Goal: Task Accomplishment & Management: Manage account settings

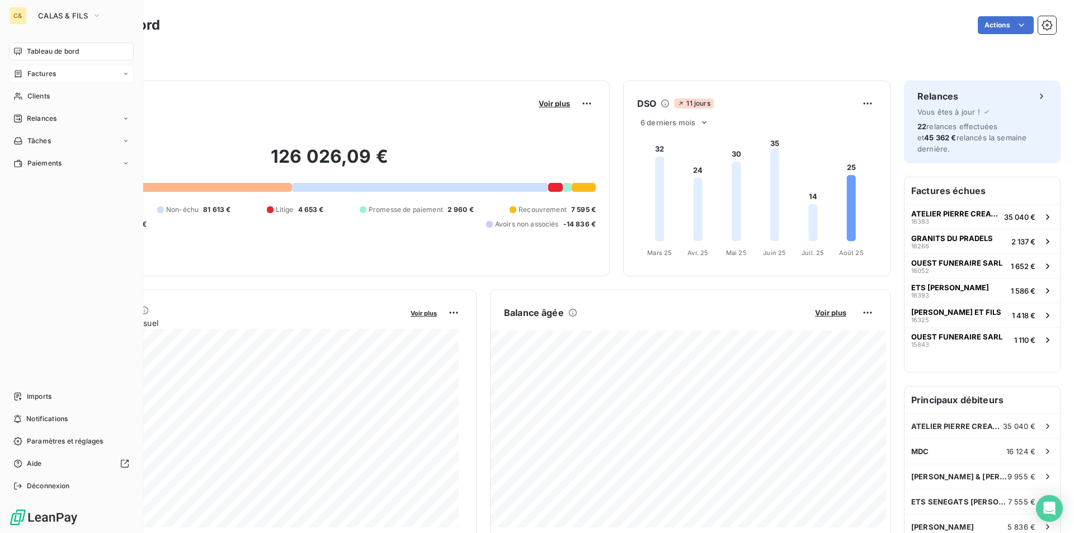
click at [46, 78] on span "Factures" at bounding box center [41, 74] width 29 height 10
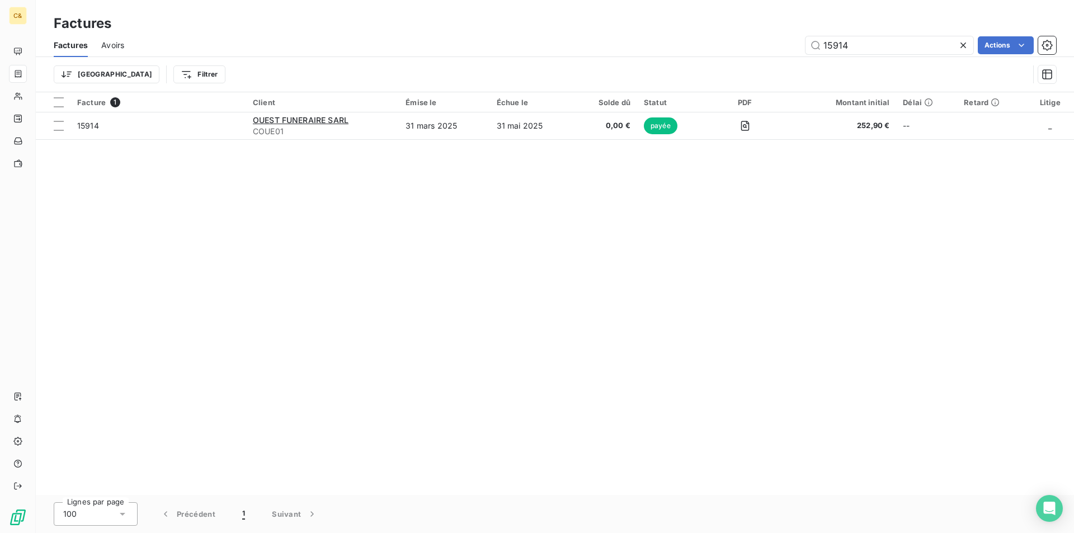
drag, startPoint x: 862, startPoint y: 48, endPoint x: 768, endPoint y: 45, distance: 94.0
click at [768, 45] on div "15914 Actions" at bounding box center [597, 45] width 918 height 18
type input "16200"
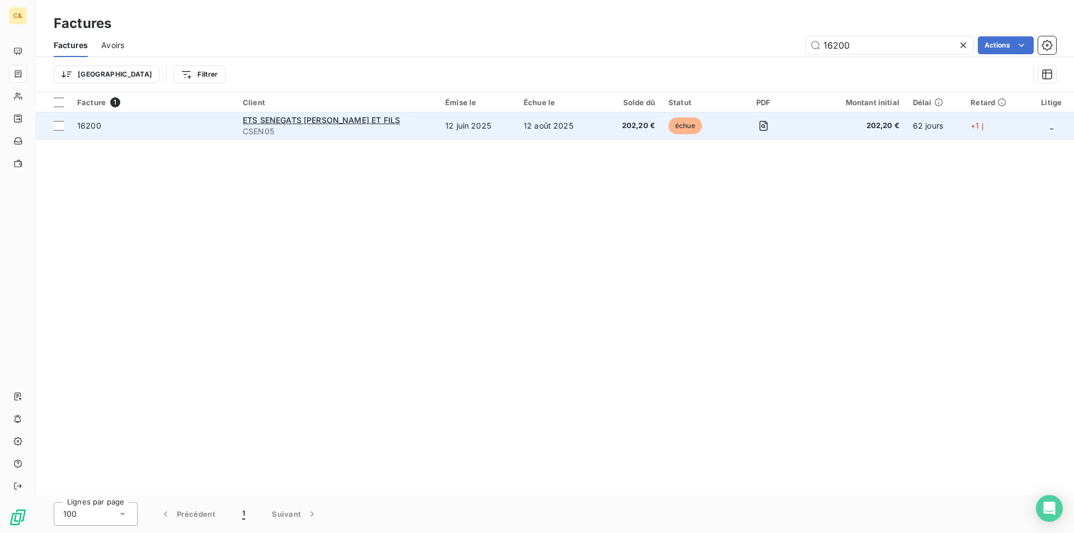
click at [607, 129] on span "202,20 €" at bounding box center [631, 125] width 48 height 11
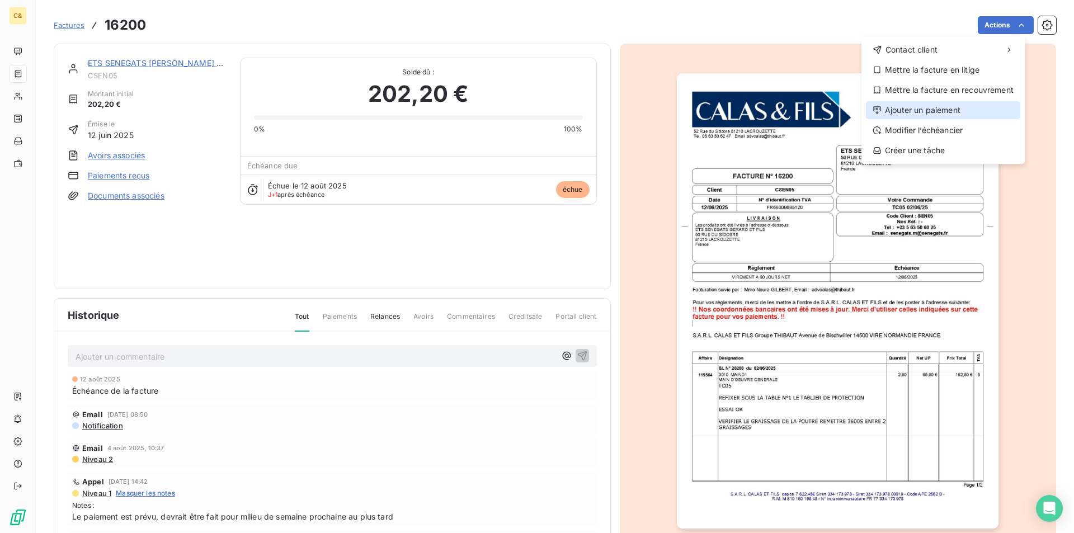
click at [923, 110] on div "Ajouter un paiement" at bounding box center [943, 110] width 154 height 18
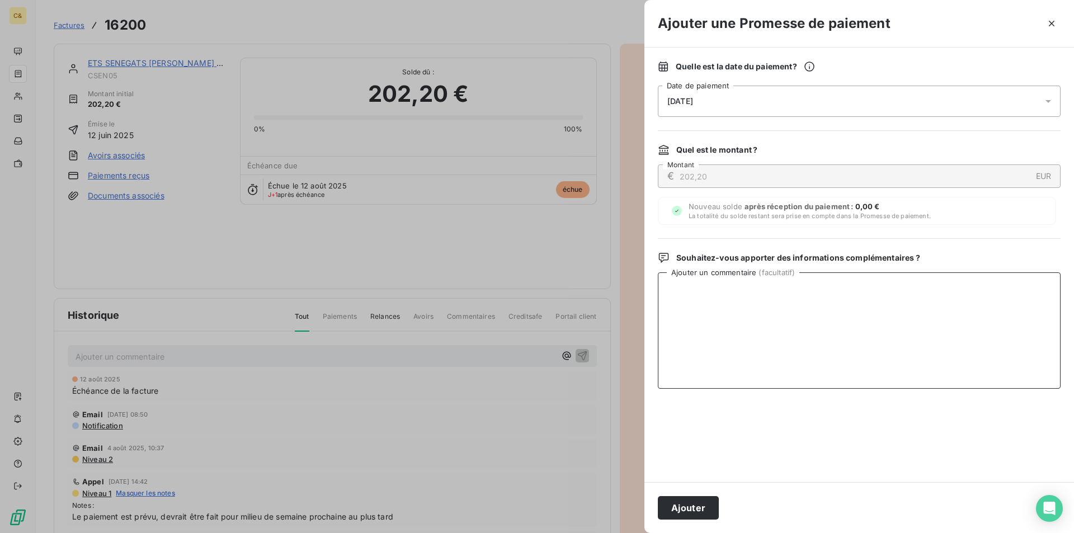
click at [742, 310] on textarea "Ajouter un commentaire ( facultatif )" at bounding box center [859, 330] width 403 height 116
type textarea "Paiement reçu le 13/08"
click at [697, 515] on button "Ajouter" at bounding box center [688, 507] width 61 height 23
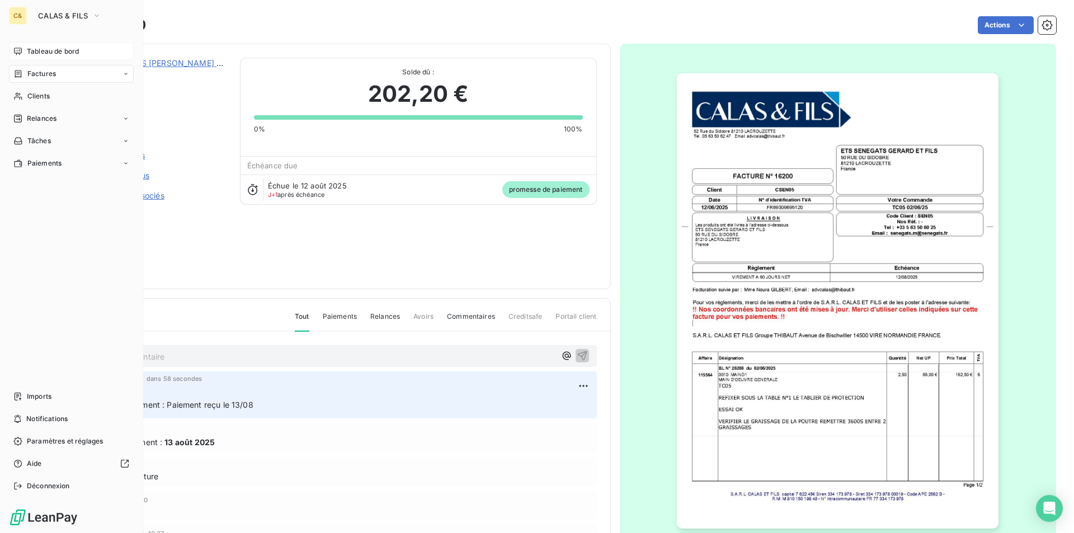
click at [49, 51] on span "Tableau de bord" at bounding box center [53, 51] width 52 height 10
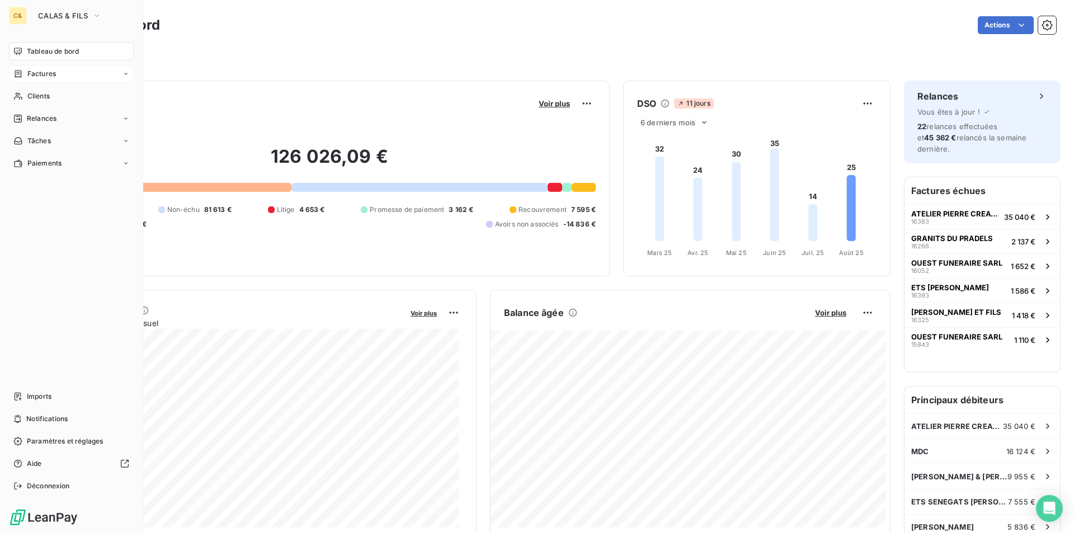
drag, startPoint x: 72, startPoint y: 54, endPoint x: 101, endPoint y: 58, distance: 28.8
click at [72, 54] on span "Tableau de bord" at bounding box center [53, 51] width 52 height 10
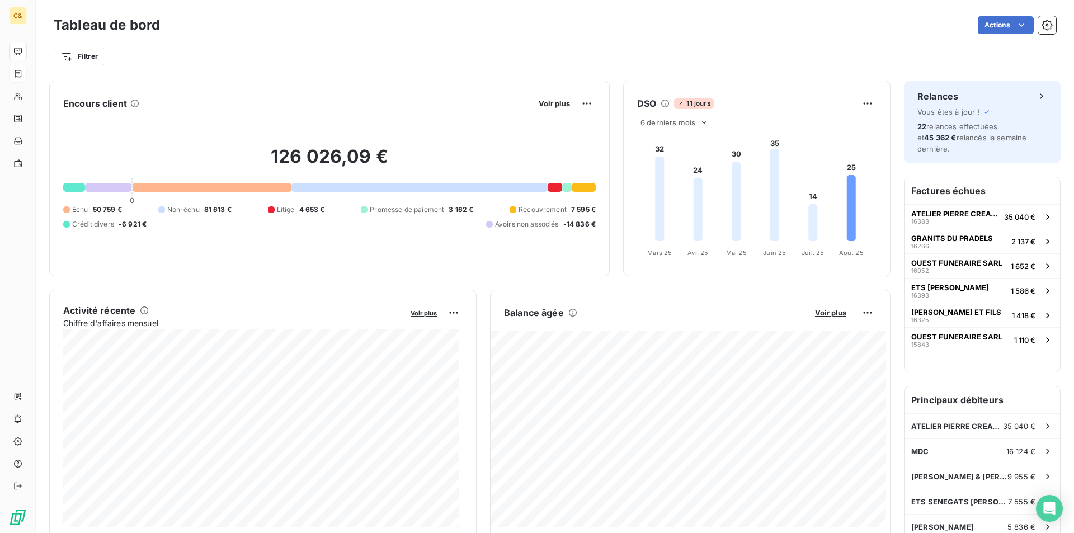
click at [410, 55] on div "Filtrer" at bounding box center [555, 56] width 1002 height 21
